Goal: Information Seeking & Learning: Learn about a topic

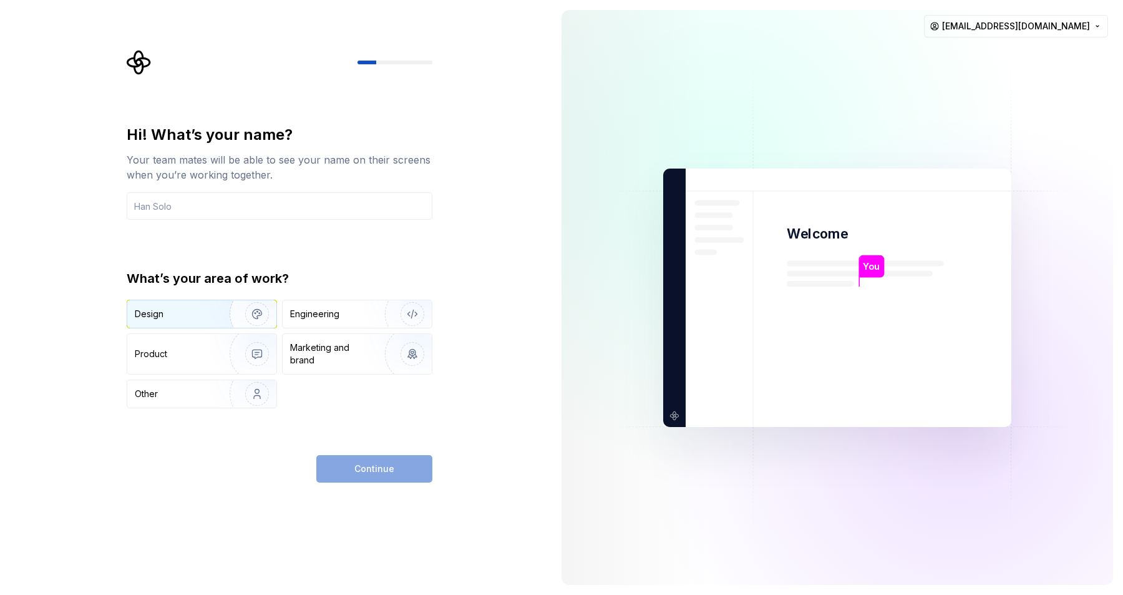
click at [188, 314] on div "Design" at bounding box center [174, 314] width 79 height 12
click at [210, 208] on input "text" at bounding box center [280, 205] width 306 height 27
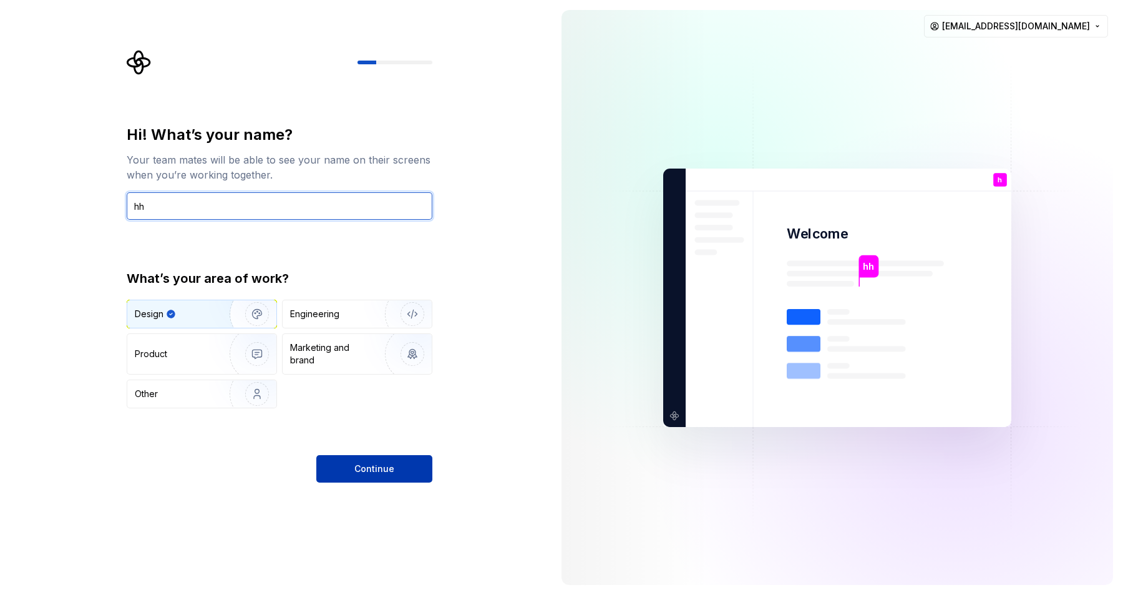
type input "hh"
click at [362, 466] on span "Continue" at bounding box center [374, 468] width 40 height 12
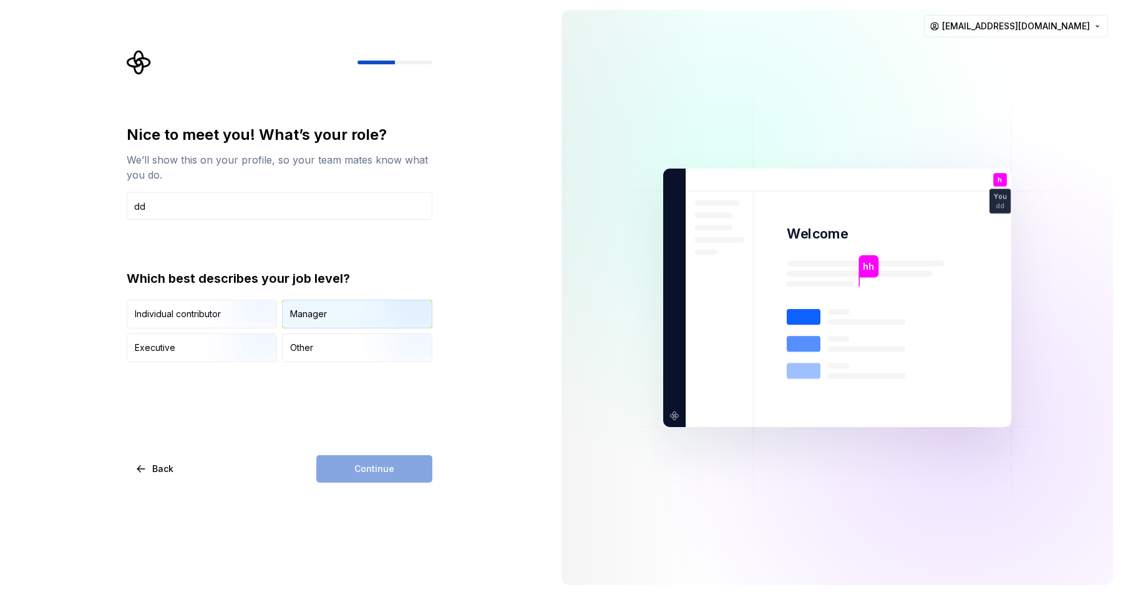
type input "dd"
click at [347, 310] on div "Manager" at bounding box center [357, 313] width 149 height 27
click at [397, 486] on div "Nice to meet you! What’s your role? We’ll show this on your profile, so your te…" at bounding box center [276, 297] width 552 height 595
click at [403, 473] on button "Continue" at bounding box center [374, 468] width 116 height 27
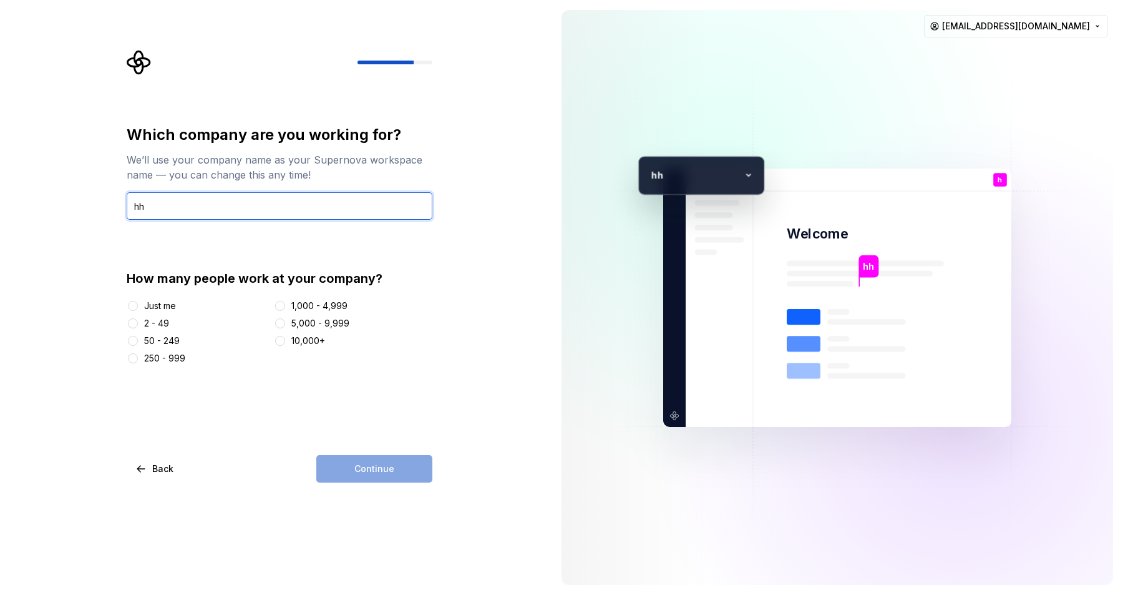
type input "hh"
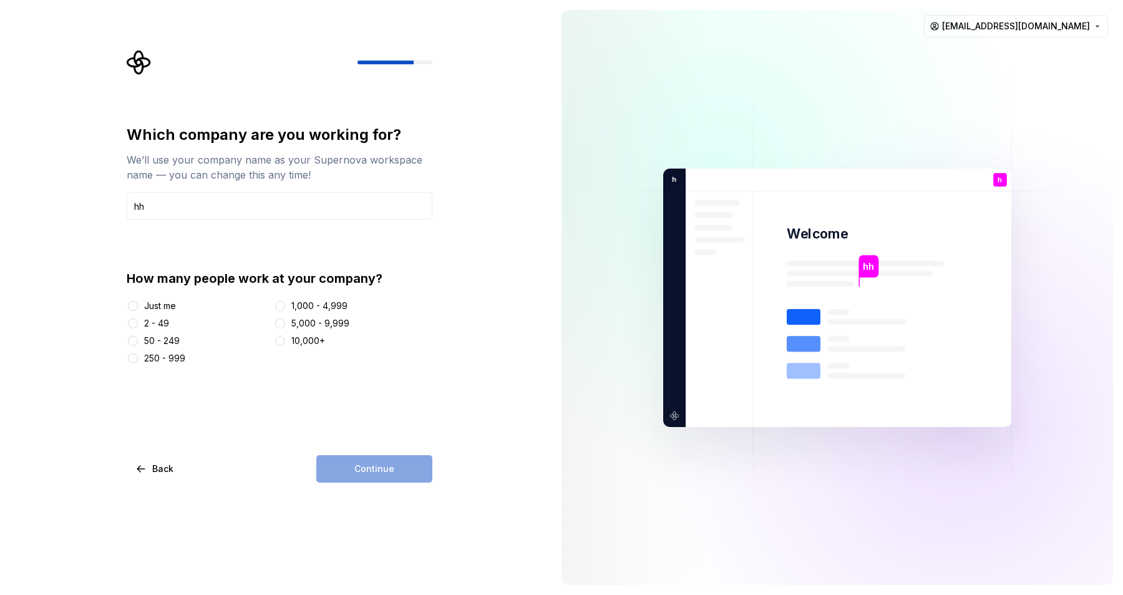
click at [162, 305] on div "Just me" at bounding box center [160, 306] width 32 height 12
click at [138, 305] on button "Just me" at bounding box center [133, 306] width 10 height 10
click at [407, 467] on button "Continue" at bounding box center [374, 468] width 116 height 27
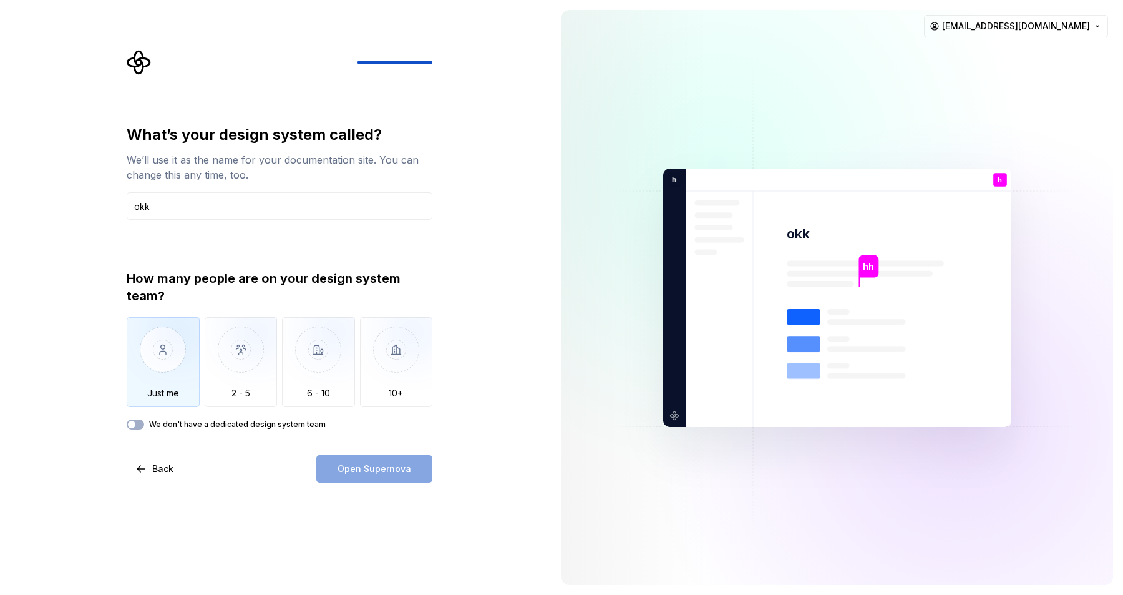
type input "okk"
click at [137, 364] on img "button" at bounding box center [163, 359] width 73 height 84
click at [355, 460] on button "Open Supernova" at bounding box center [374, 468] width 116 height 27
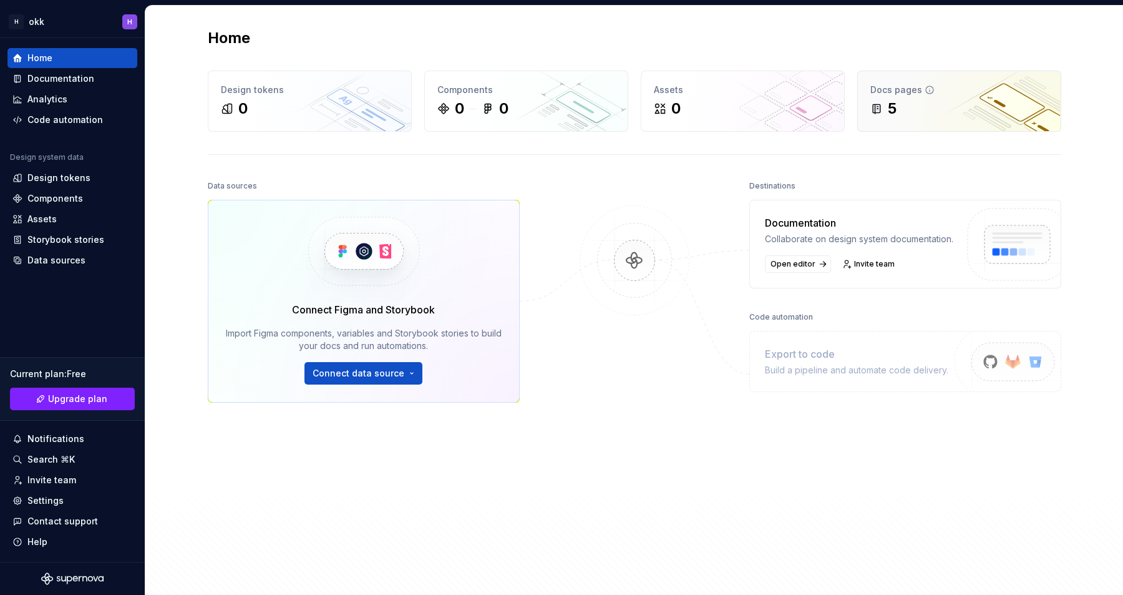
click at [940, 112] on div "5" at bounding box center [960, 109] width 178 height 20
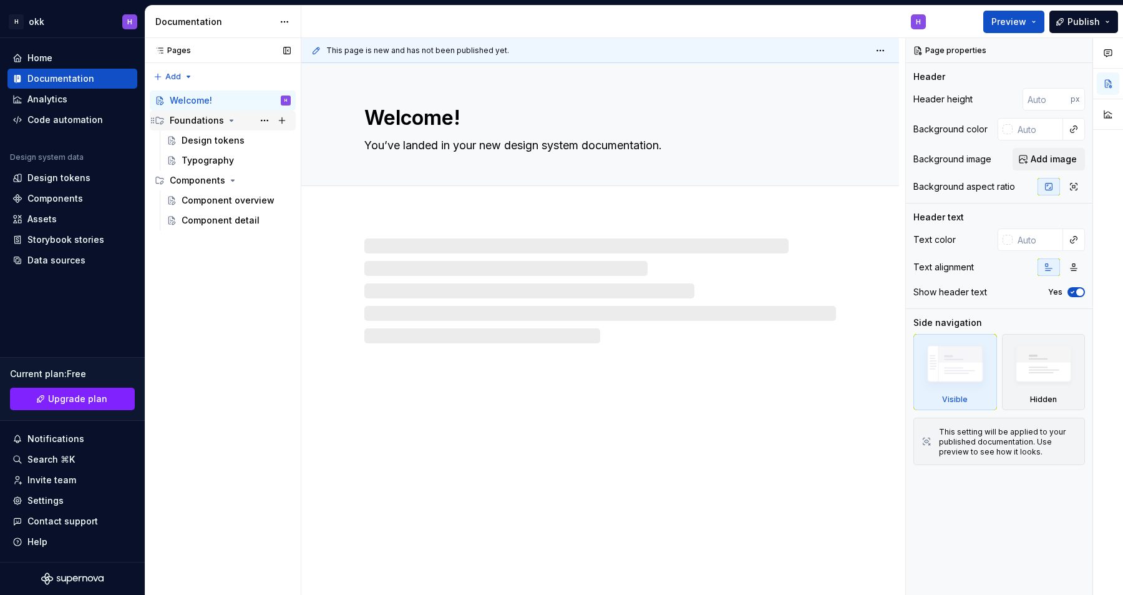
click at [232, 129] on div "Foundations" at bounding box center [223, 120] width 146 height 20
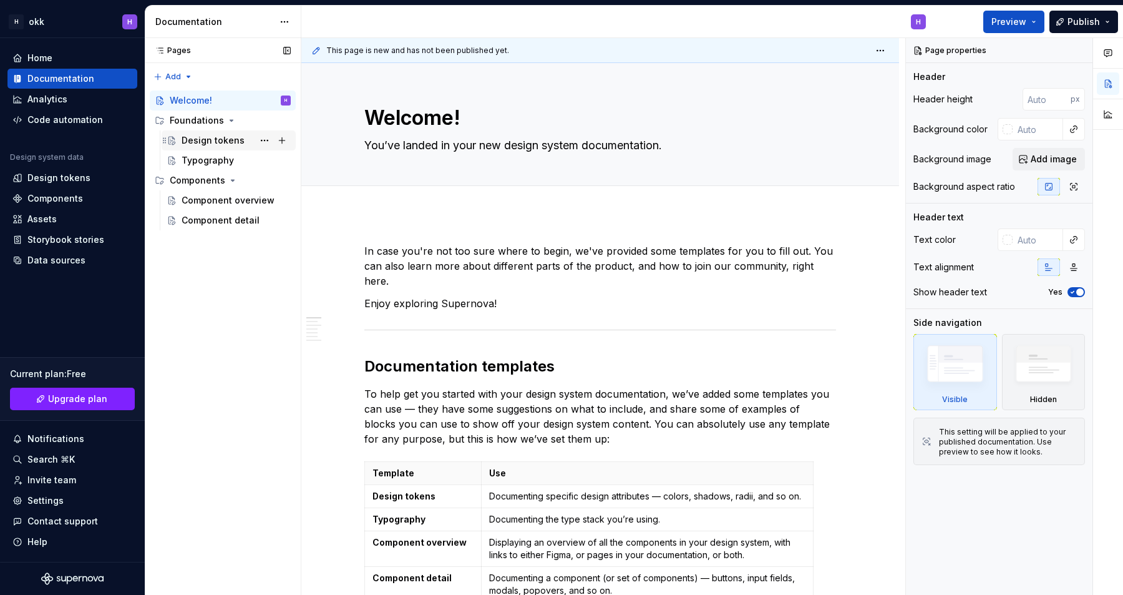
click at [227, 148] on div "Design tokens" at bounding box center [236, 140] width 109 height 17
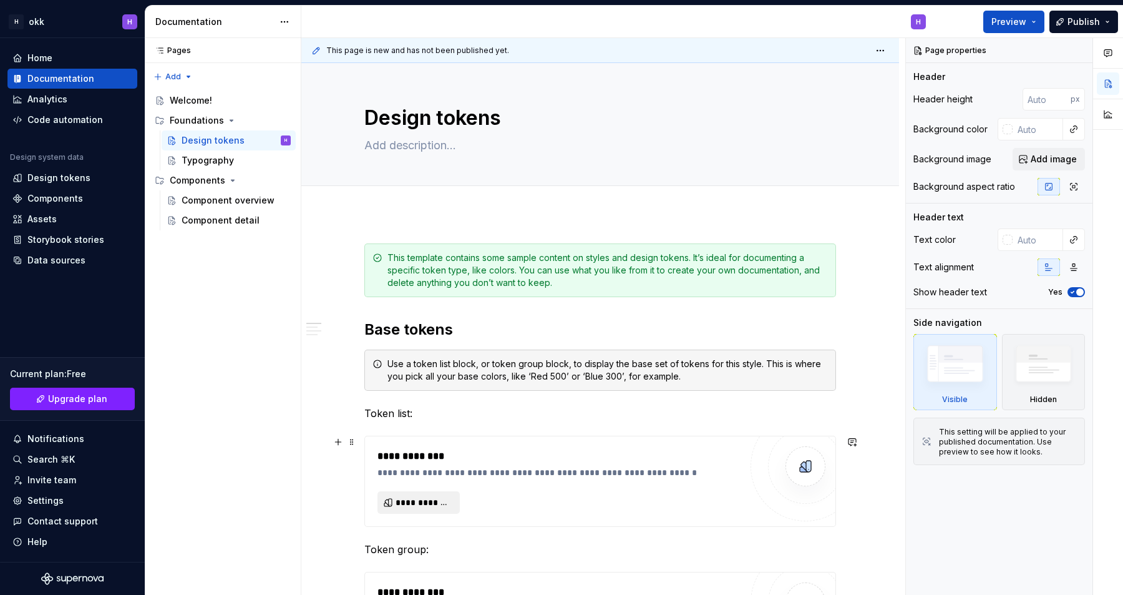
click at [423, 501] on span "**********" at bounding box center [424, 502] width 56 height 12
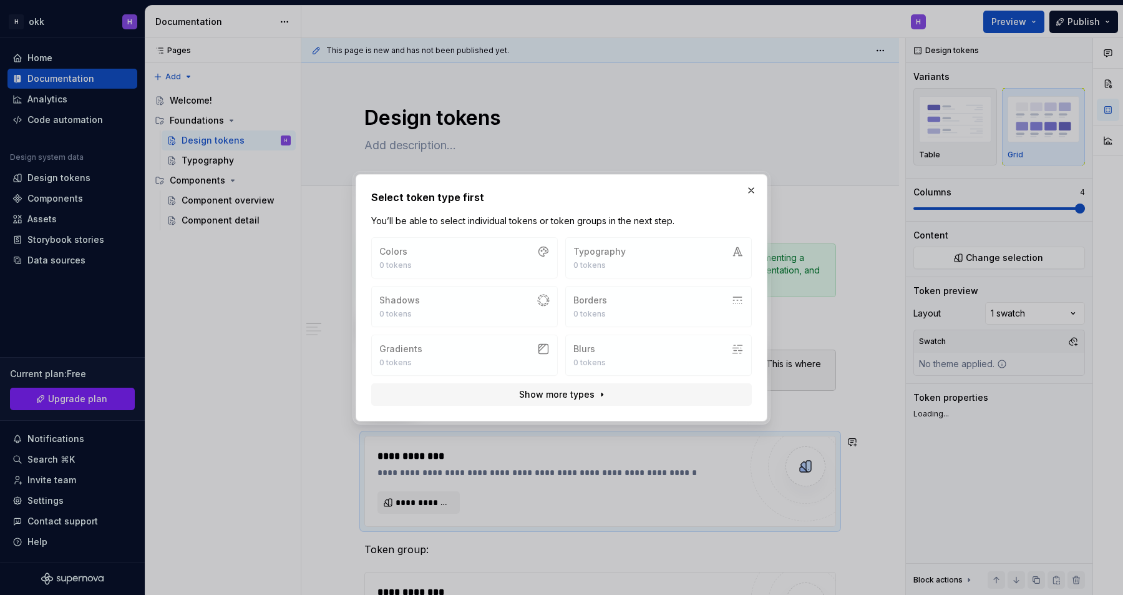
click at [493, 245] on div "Colors 0 tokens Typography 0 tokens Shadows 0 tokens Borders 0 tokens Gradients…" at bounding box center [561, 306] width 381 height 139
click at [598, 391] on button "Show more types" at bounding box center [561, 394] width 381 height 22
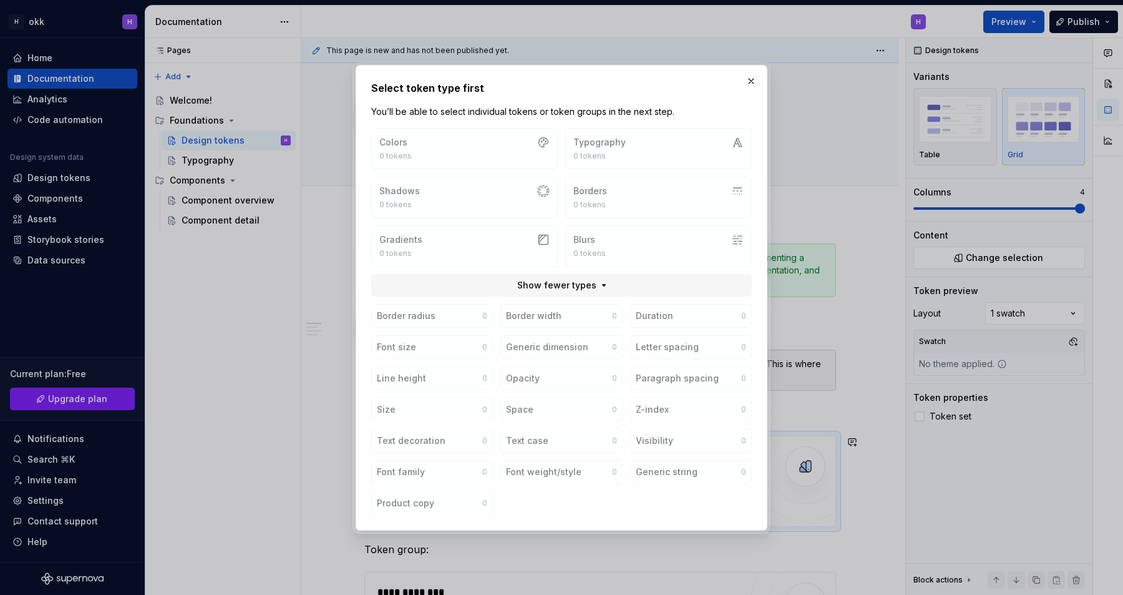
click at [528, 316] on div "Border radius 0 Border width 0 Duration 0 Font size 0 Generic dimension 0 Lette…" at bounding box center [561, 409] width 381 height 211
click at [752, 81] on button "button" at bounding box center [751, 80] width 17 height 17
type textarea "*"
